Goal: Task Accomplishment & Management: Manage account settings

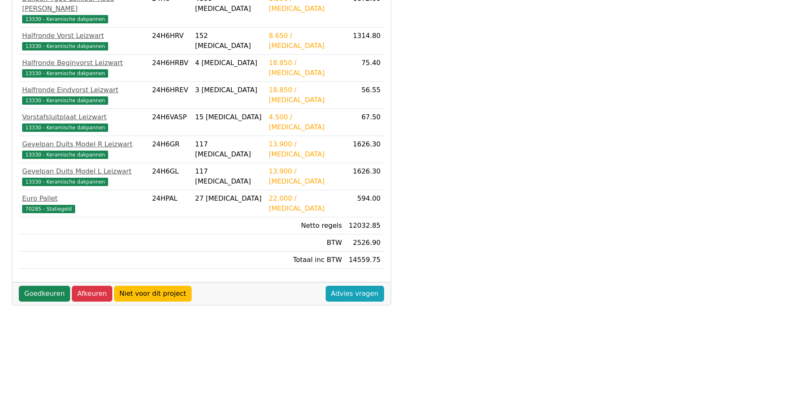
scroll to position [221, 0]
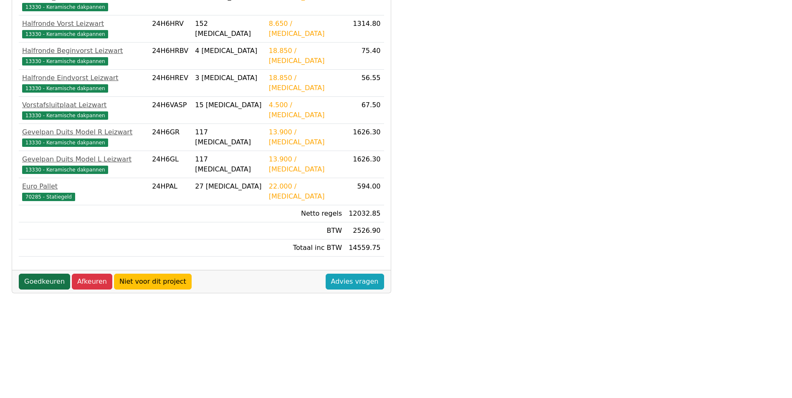
click at [42, 264] on link "Goedkeuren" at bounding box center [44, 282] width 51 height 16
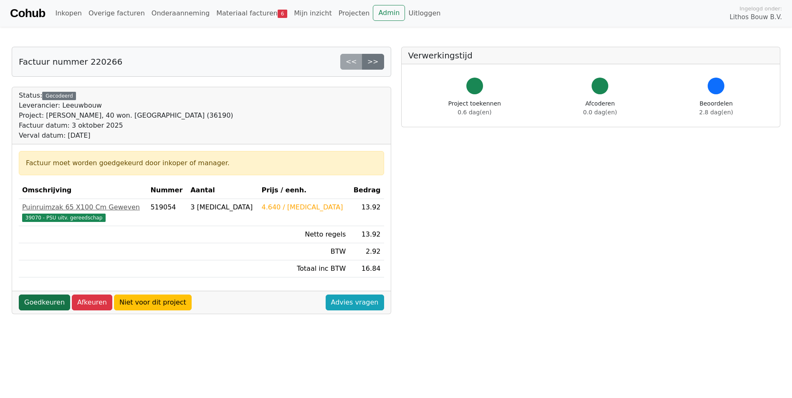
click at [30, 303] on link "Goedkeuren" at bounding box center [44, 303] width 51 height 16
click at [58, 306] on link "Goedkeuren" at bounding box center [44, 303] width 51 height 16
